Goal: Transaction & Acquisition: Book appointment/travel/reservation

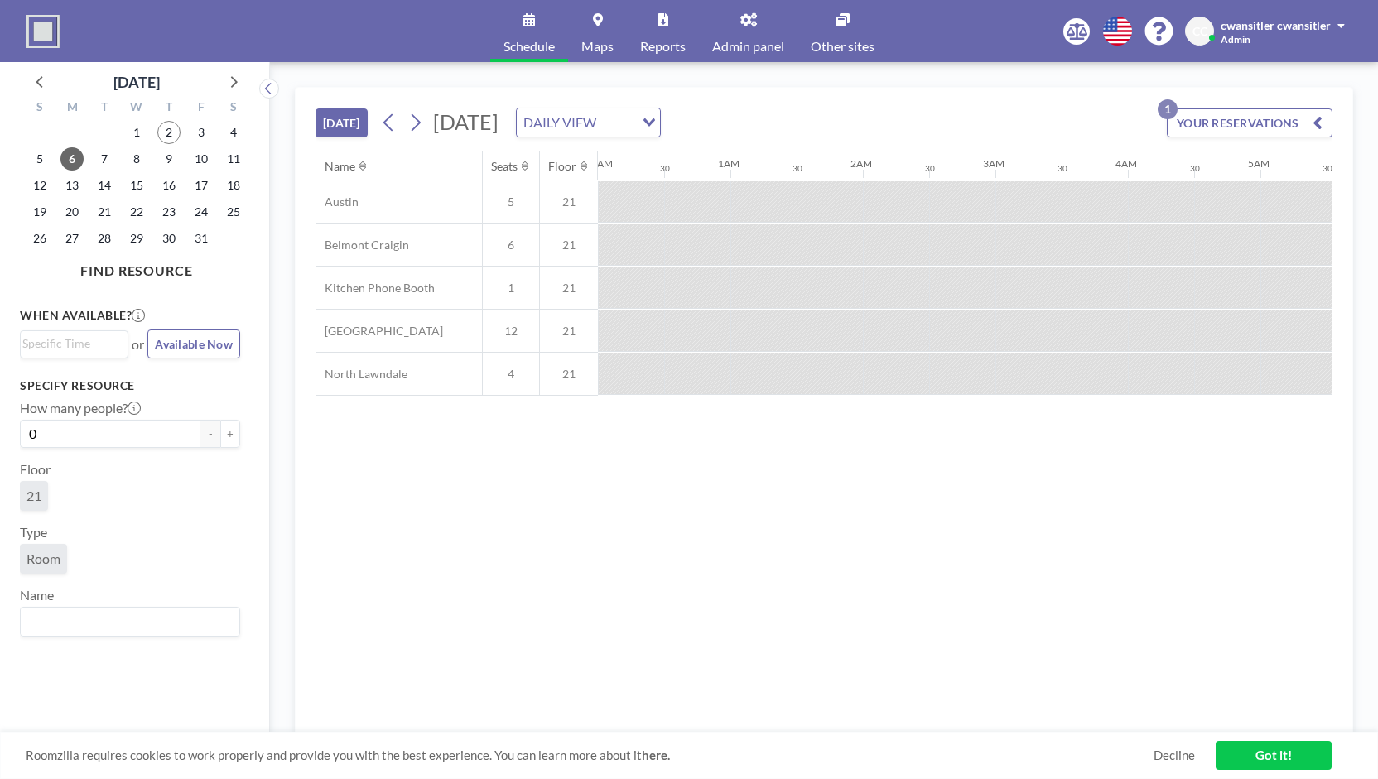
click at [354, 110] on button "[DATE]" at bounding box center [342, 122] width 52 height 29
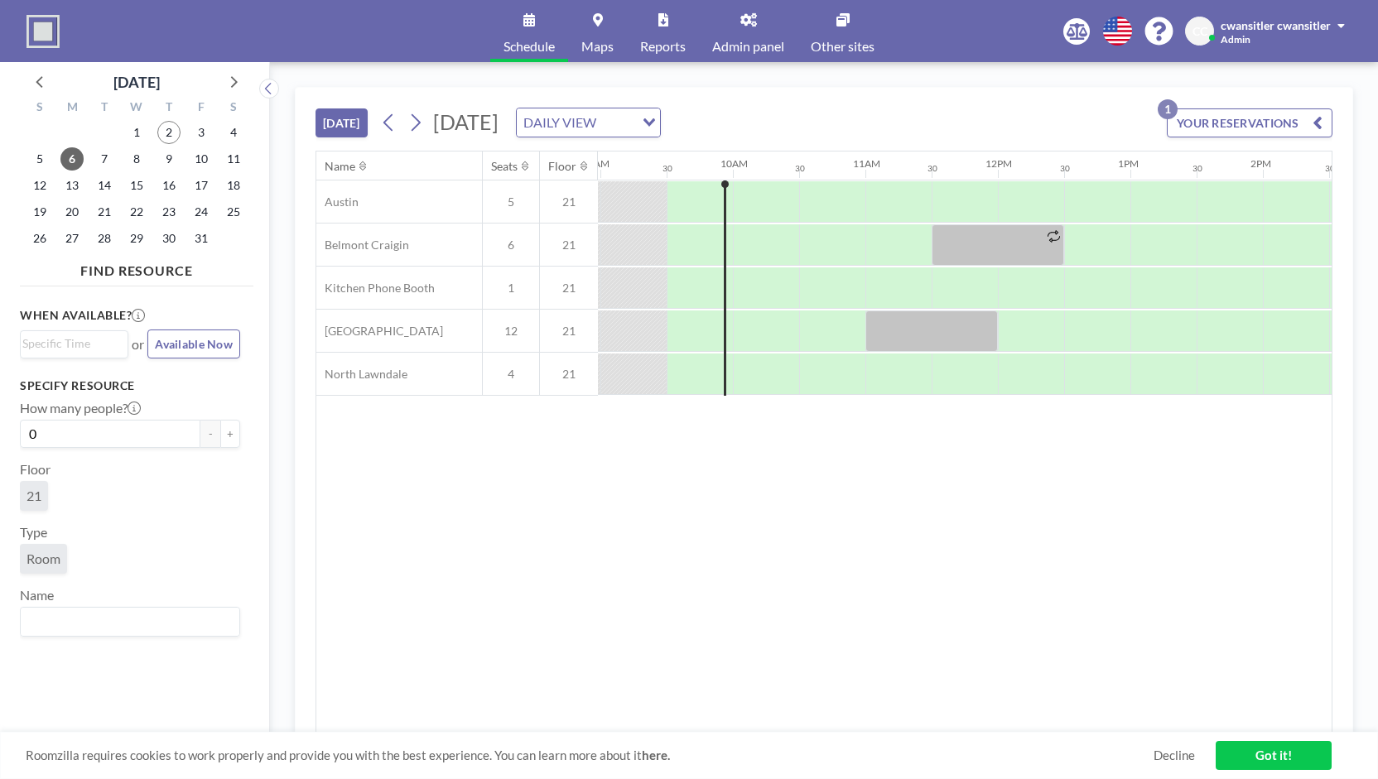
scroll to position [0, 1192]
click at [752, 325] on div at bounding box center [763, 331] width 66 height 41
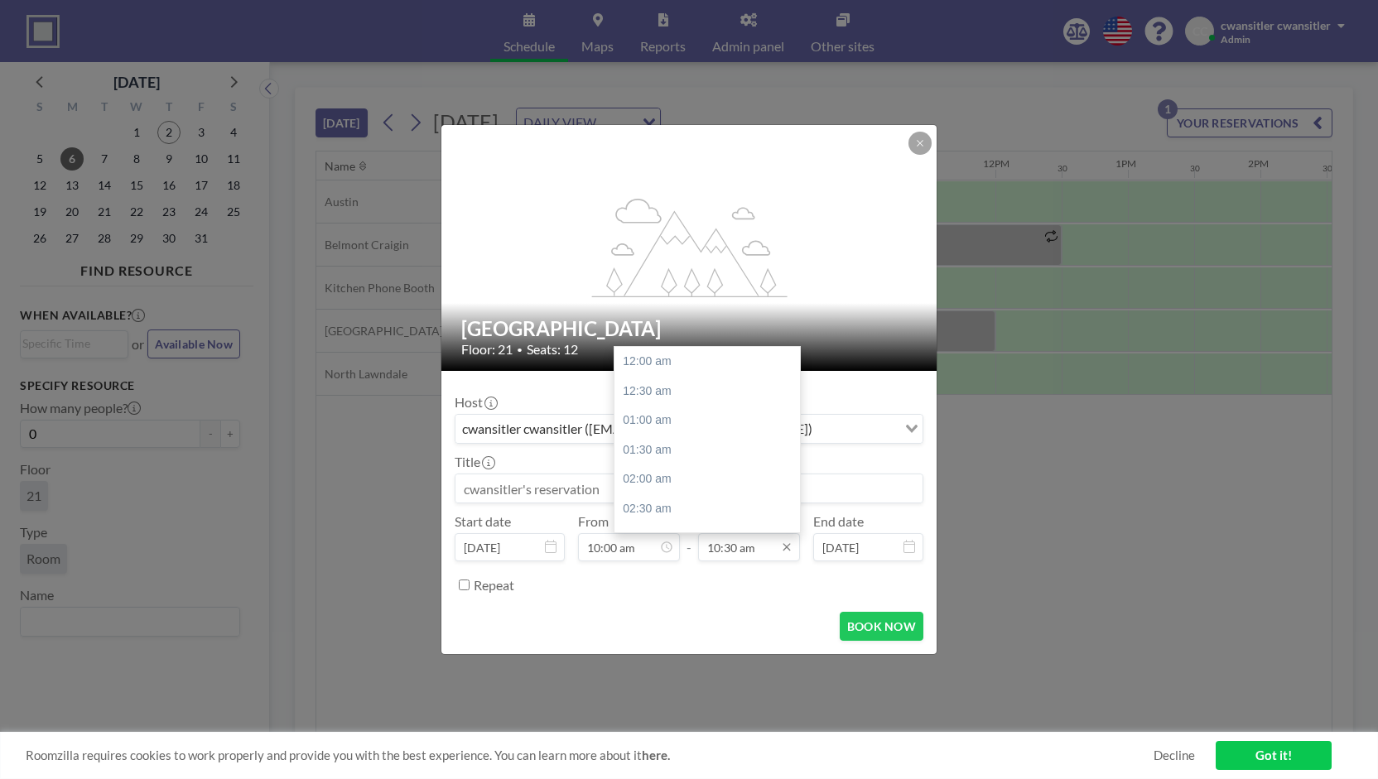
scroll to position [619, 0]
click at [684, 393] on div "11:00 am" at bounding box center [711, 392] width 194 height 30
type input "11:00 am"
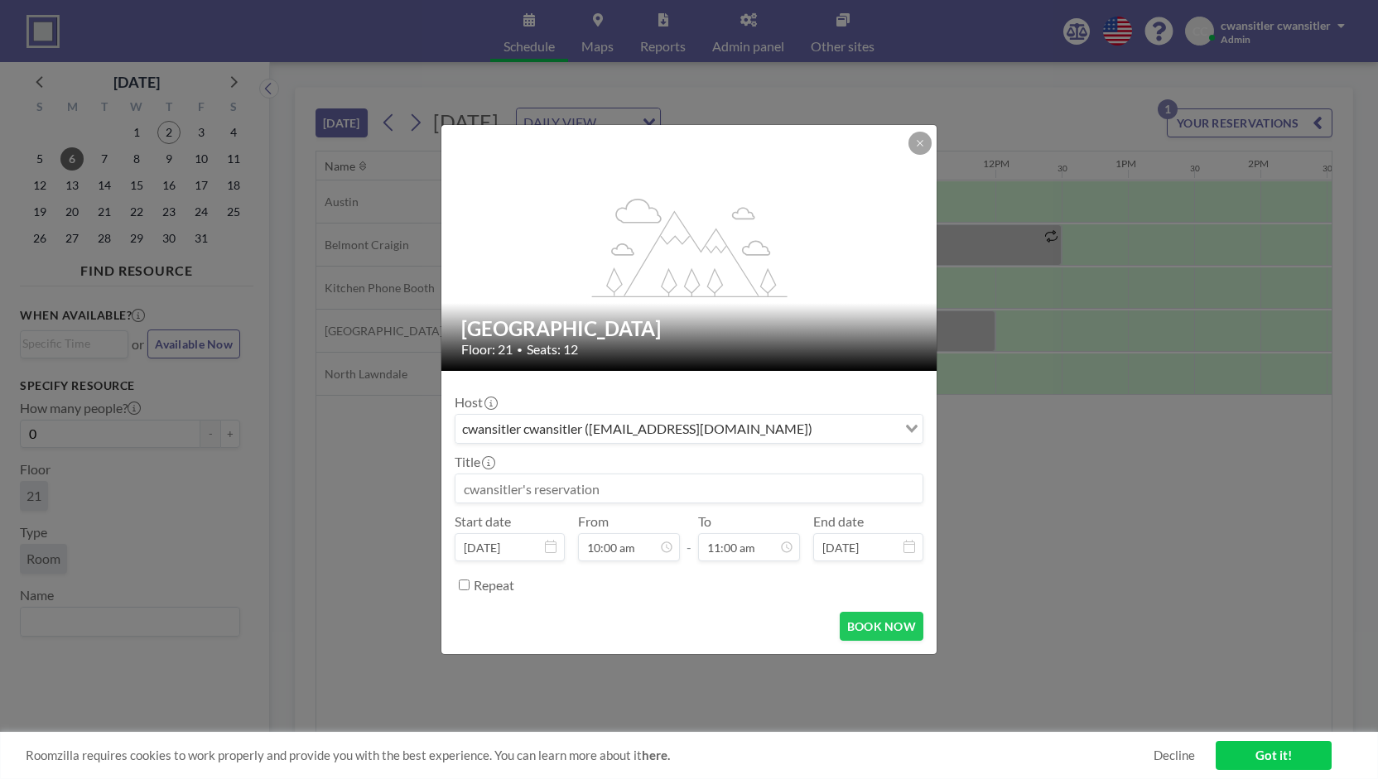
drag, startPoint x: 666, startPoint y: 484, endPoint x: 344, endPoint y: 455, distance: 322.6
click at [356, 455] on div "flex-grow: 1.2; Little Village Floor: 21 • Seats: 12 Host cwansitler cwansitler…" at bounding box center [689, 389] width 1378 height 779
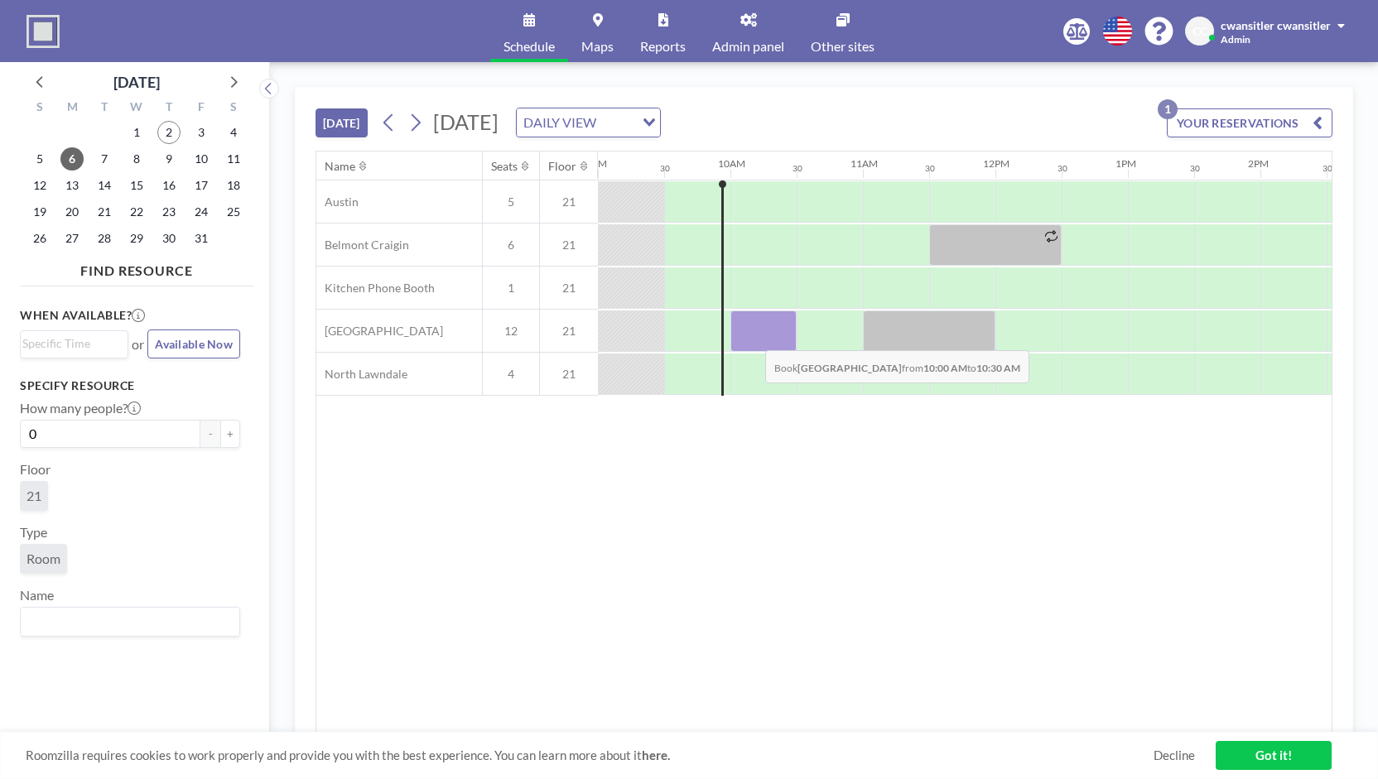
click at [752, 336] on div at bounding box center [763, 331] width 66 height 41
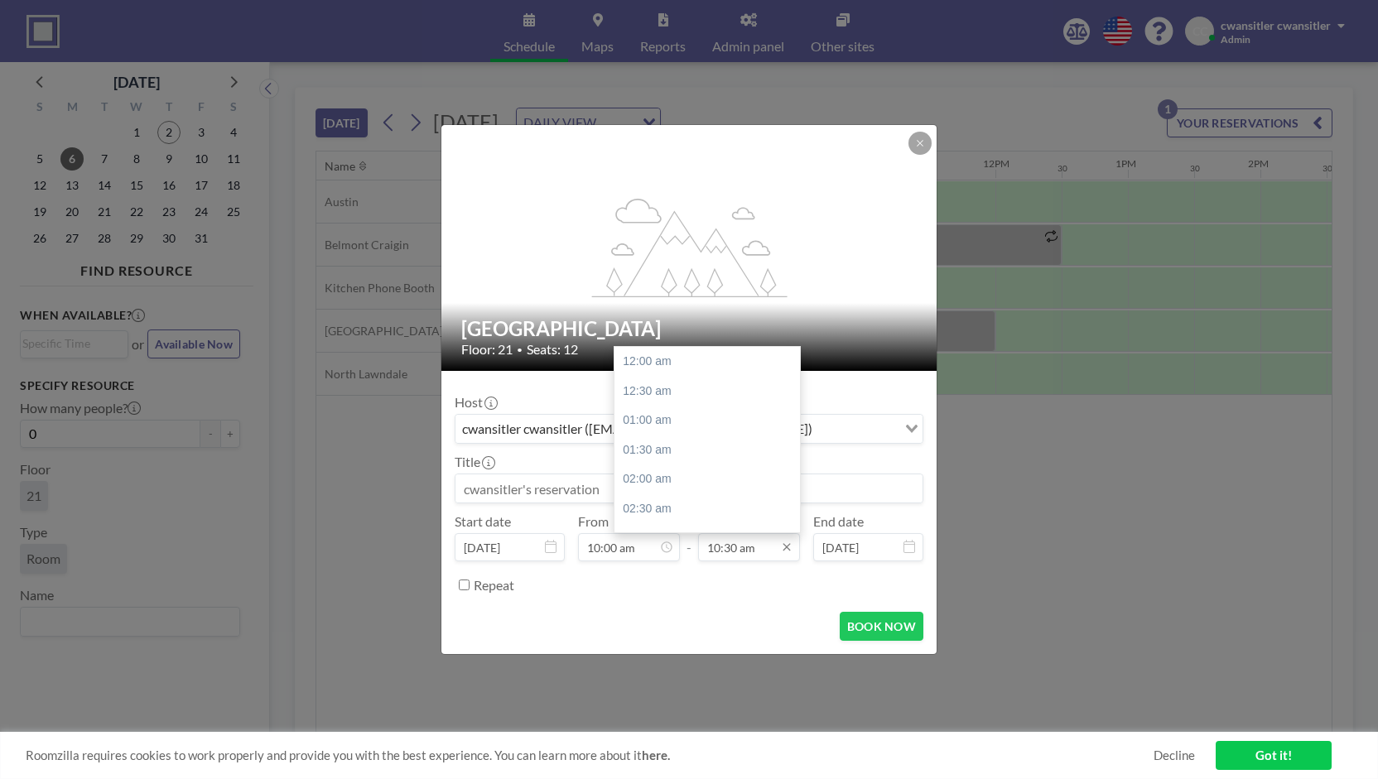
scroll to position [619, 0]
click at [746, 547] on input "10:30 am" at bounding box center [749, 547] width 102 height 28
click at [696, 393] on div "11:00 am" at bounding box center [711, 392] width 194 height 30
type input "11:00 am"
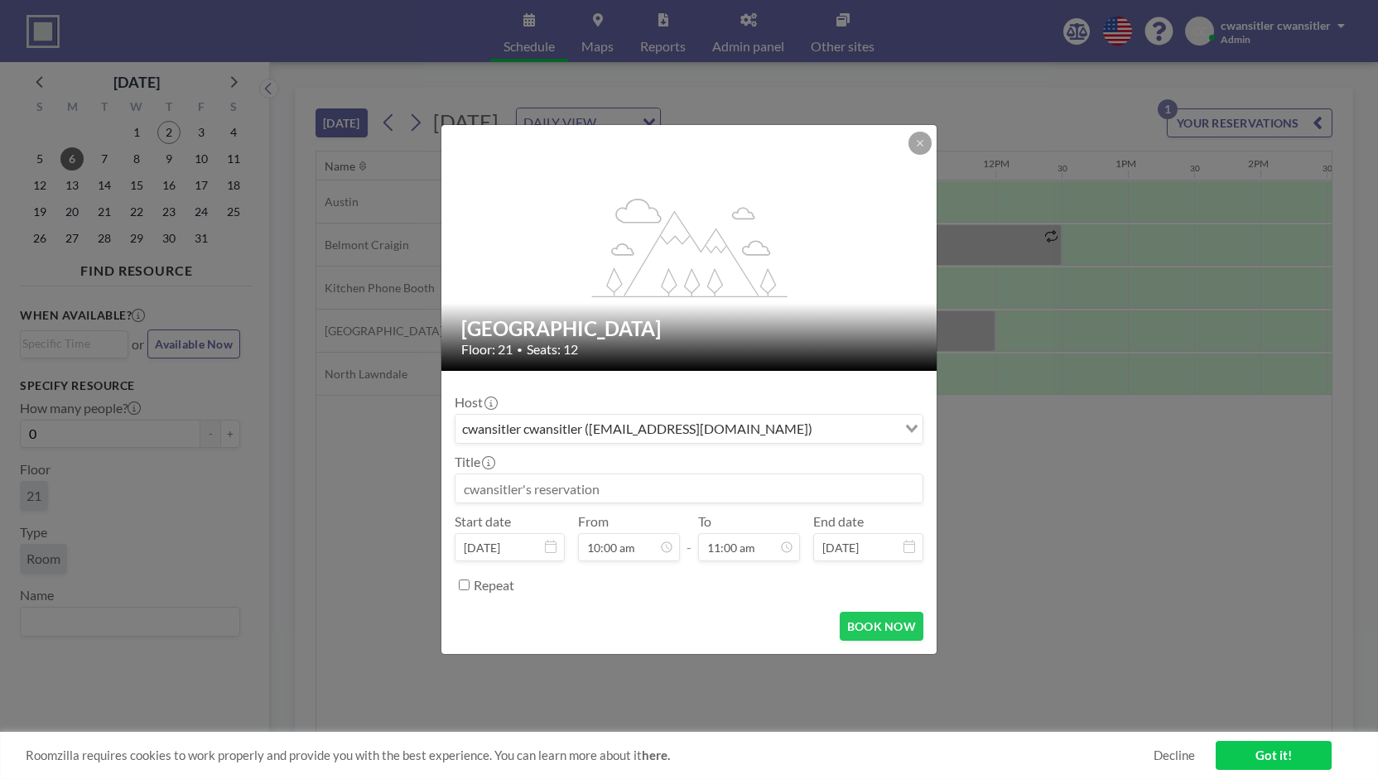
click at [604, 494] on input at bounding box center [688, 489] width 467 height 28
type input "[GEOGRAPHIC_DATA]"
click at [894, 621] on button "BOOK NOW" at bounding box center [882, 626] width 84 height 29
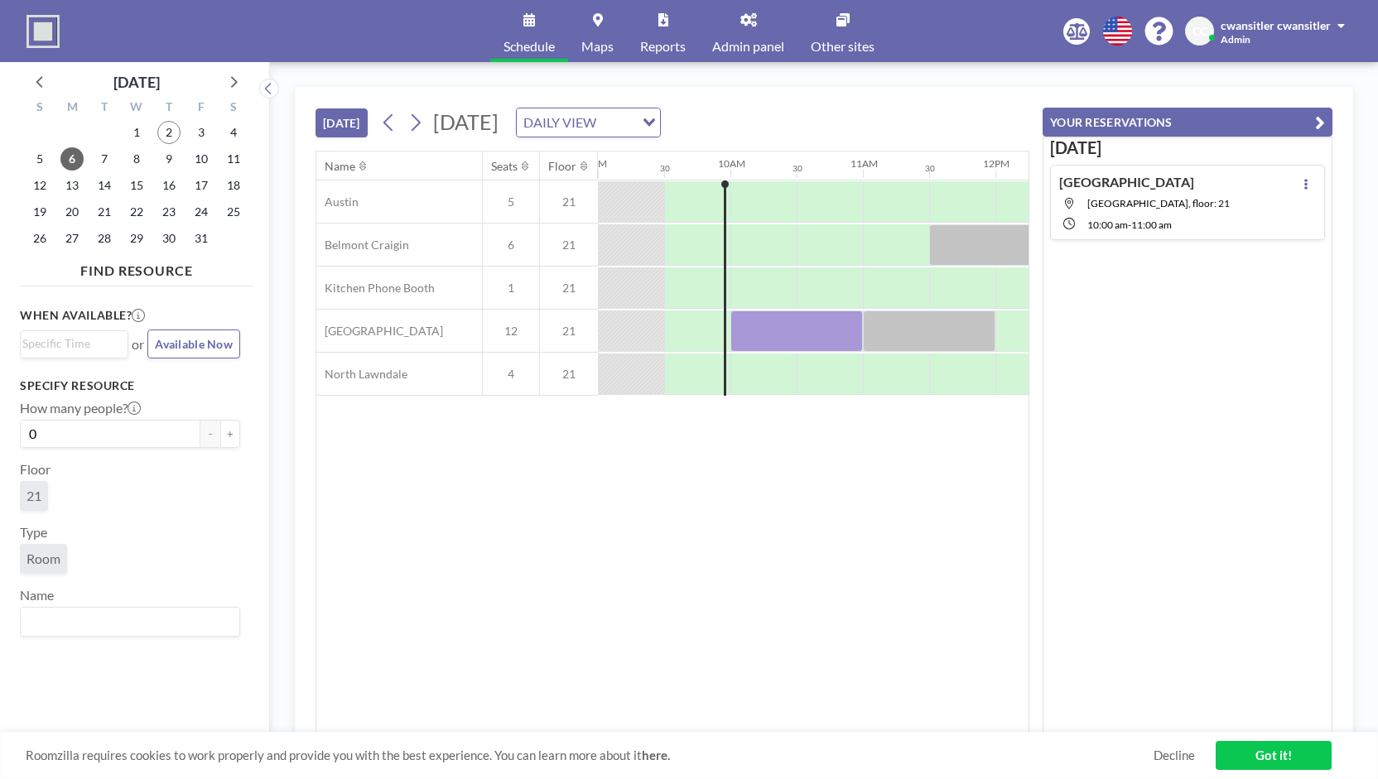
click at [754, 25] on icon at bounding box center [748, 19] width 17 height 13
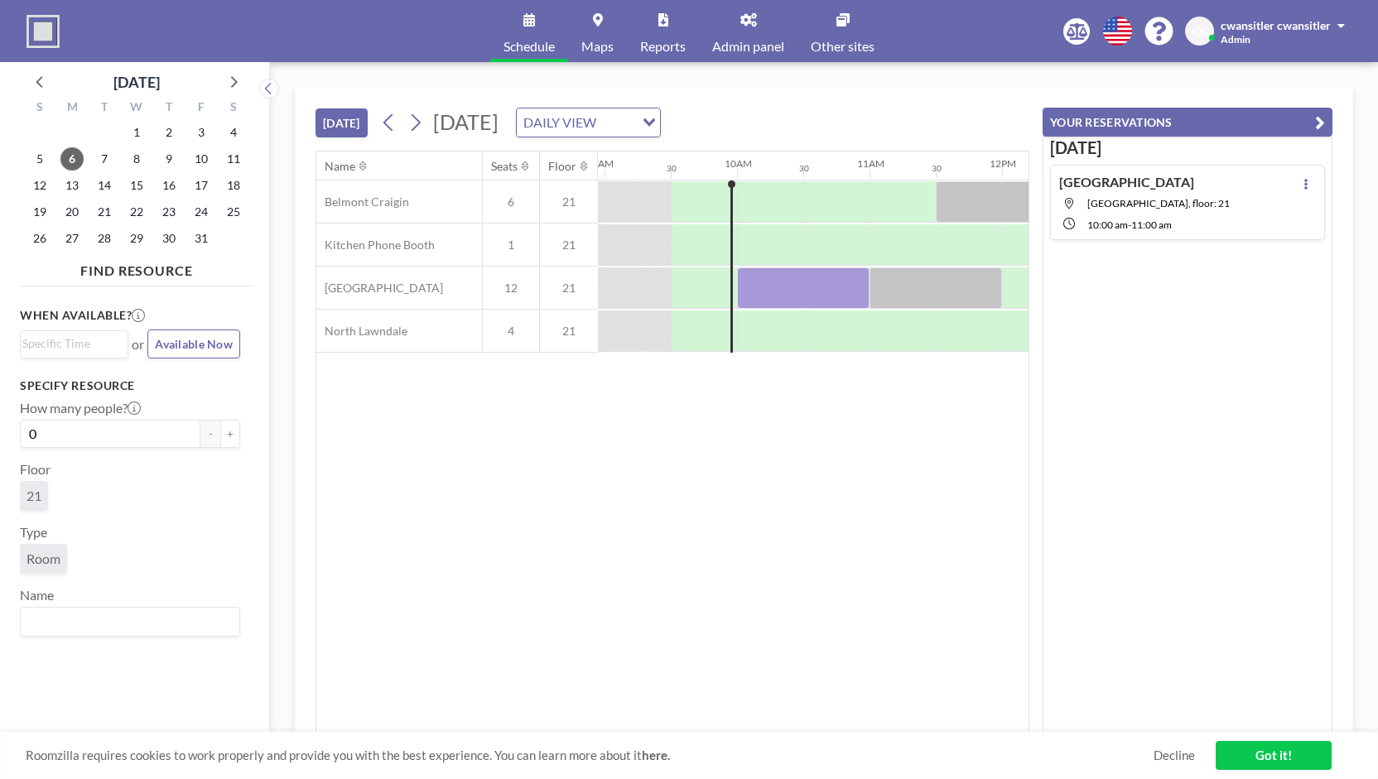
scroll to position [0, 1192]
